Goal: Transaction & Acquisition: Purchase product/service

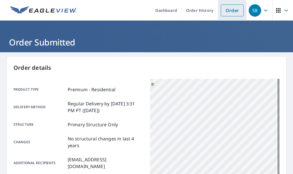
click at [236, 8] on link "Order" at bounding box center [232, 11] width 23 height 12
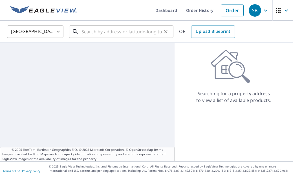
click at [134, 33] on input "text" at bounding box center [122, 32] width 80 height 16
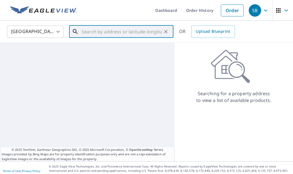
paste input "[STREET_ADDRESS]"
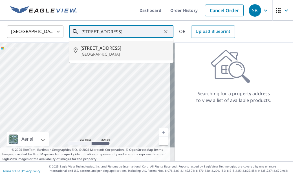
click at [125, 53] on p "[GEOGRAPHIC_DATA]" at bounding box center [124, 54] width 89 height 6
type input "[STREET_ADDRESS]"
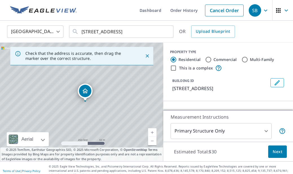
click at [272, 147] on button "Next" at bounding box center [278, 151] width 19 height 13
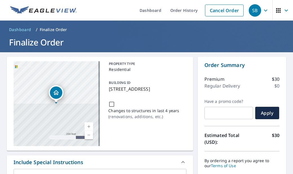
scroll to position [141, 0]
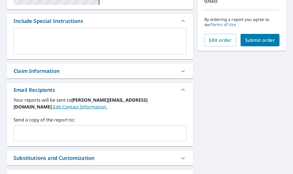
click at [101, 136] on input "text" at bounding box center [96, 133] width 160 height 11
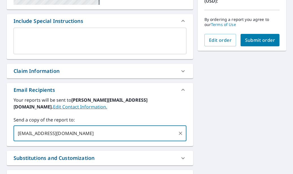
type input "[EMAIL_ADDRESS][DOMAIN_NAME]"
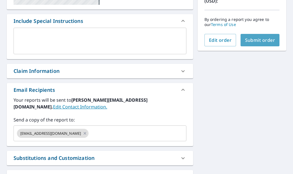
click at [252, 37] on span "Submit order" at bounding box center [260, 40] width 30 height 6
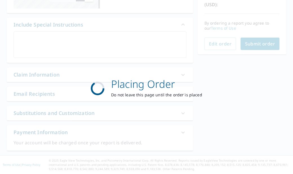
scroll to position [138, 0]
